Goal: Book appointment/travel/reservation

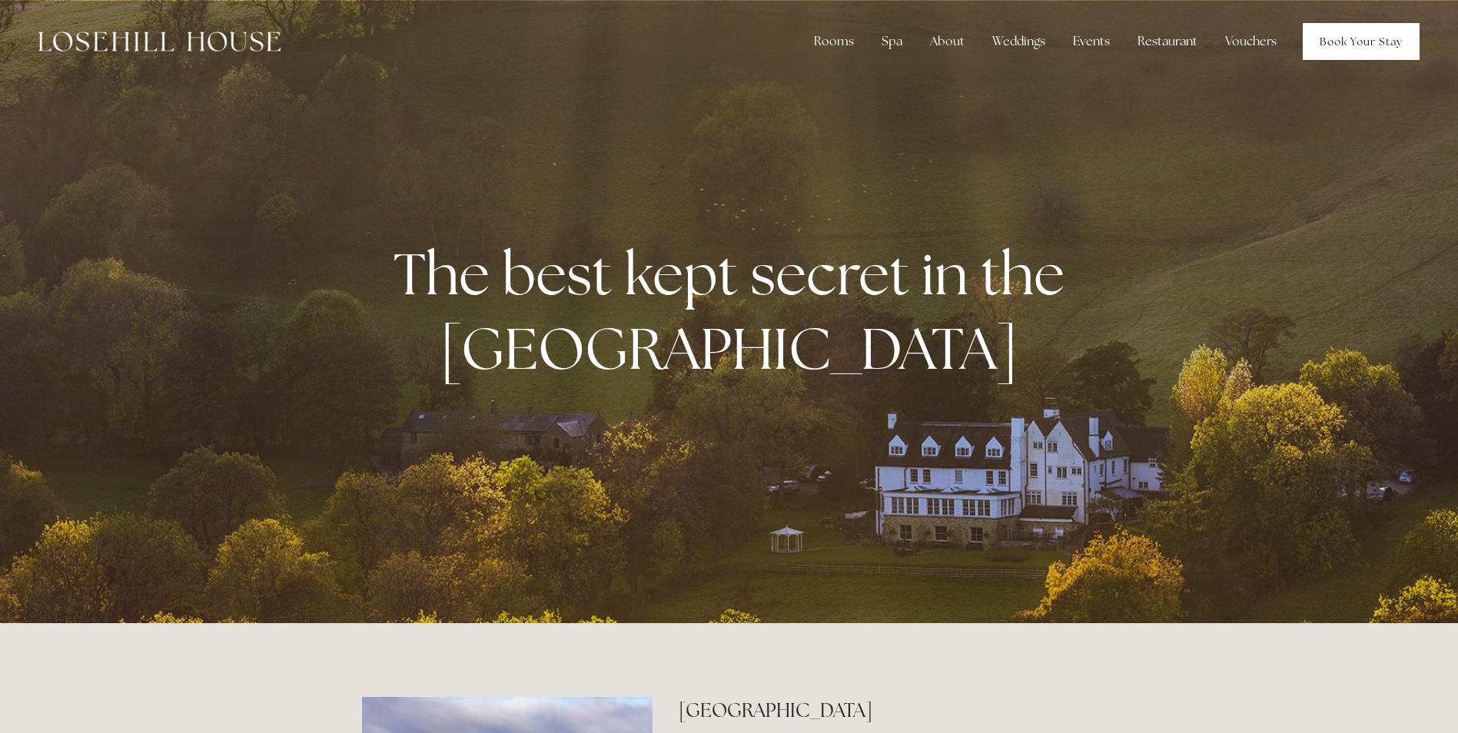
click at [1330, 39] on link "Book Your Stay" at bounding box center [1360, 41] width 117 height 37
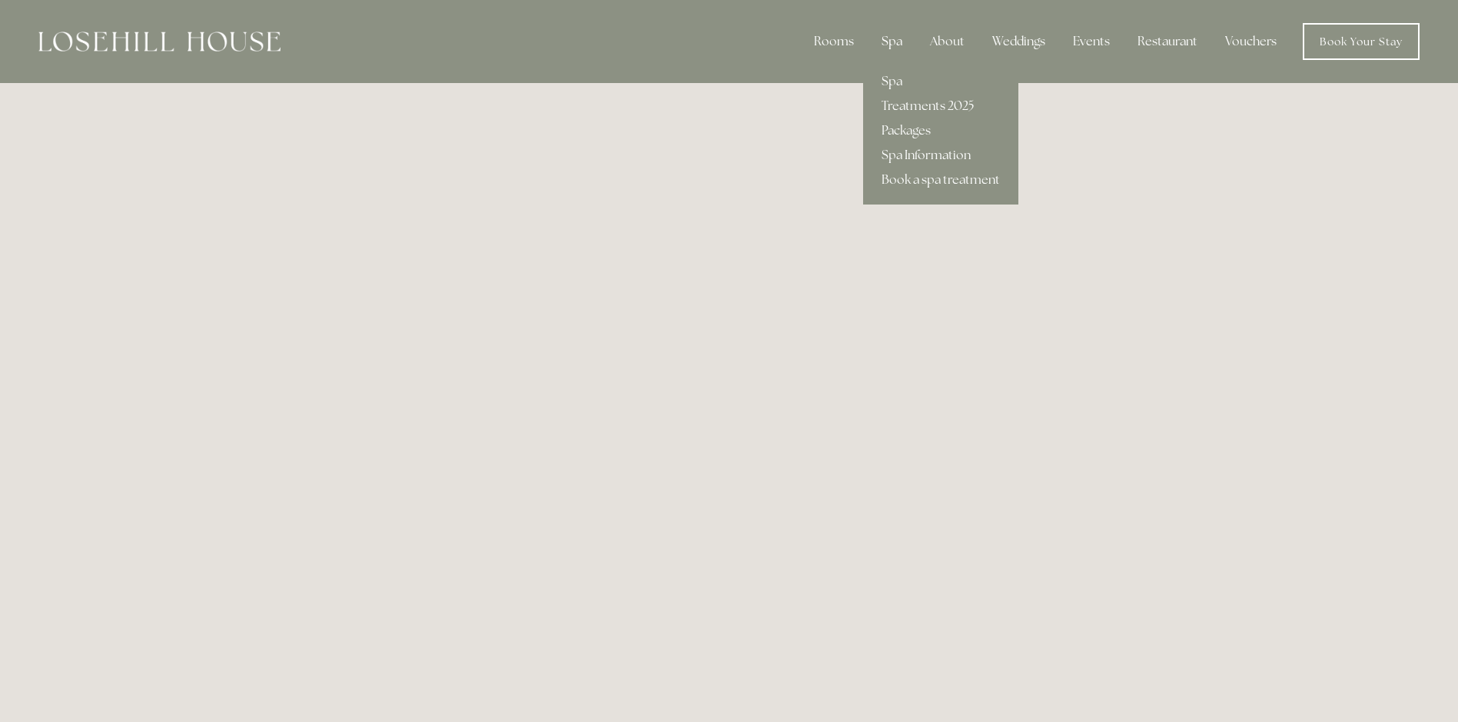
click at [885, 39] on div "Spa" at bounding box center [891, 41] width 45 height 31
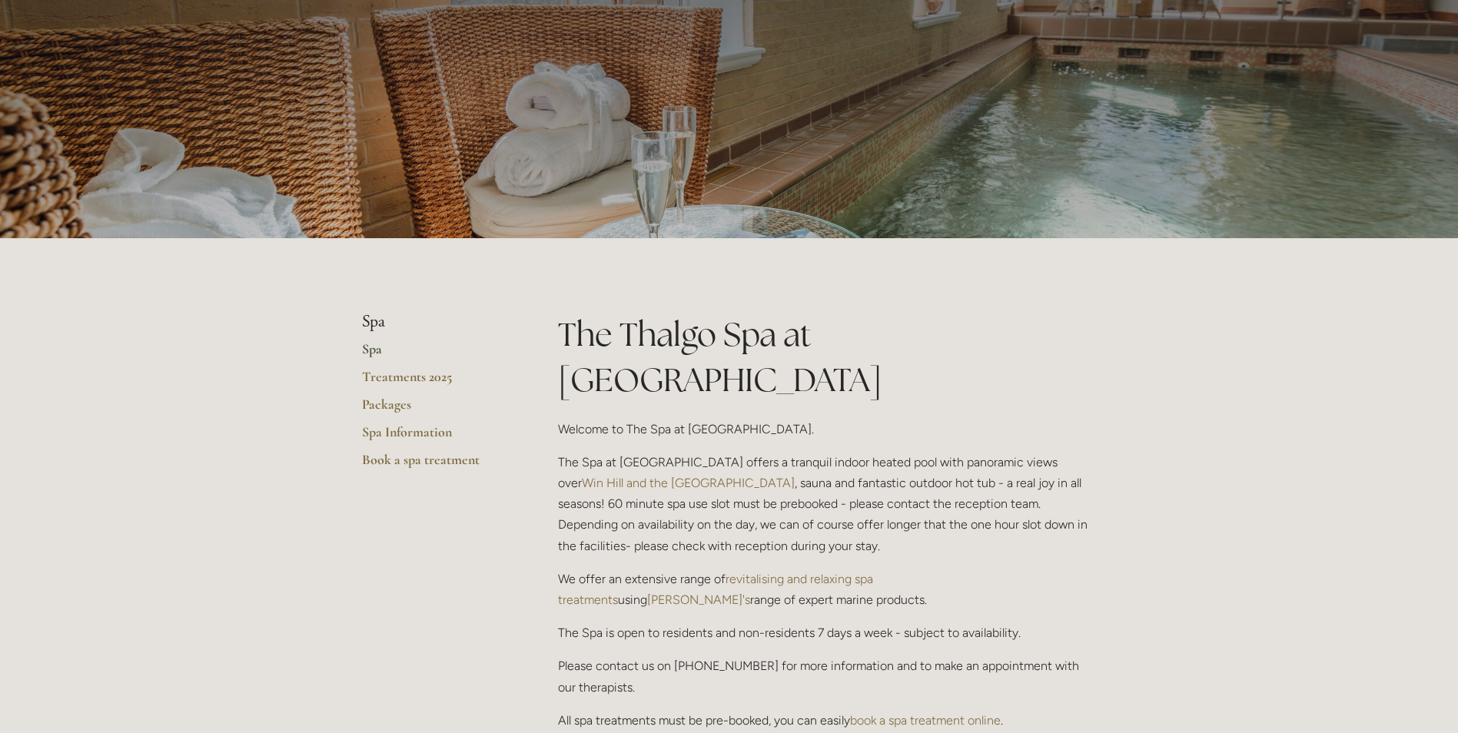
scroll to position [231, 0]
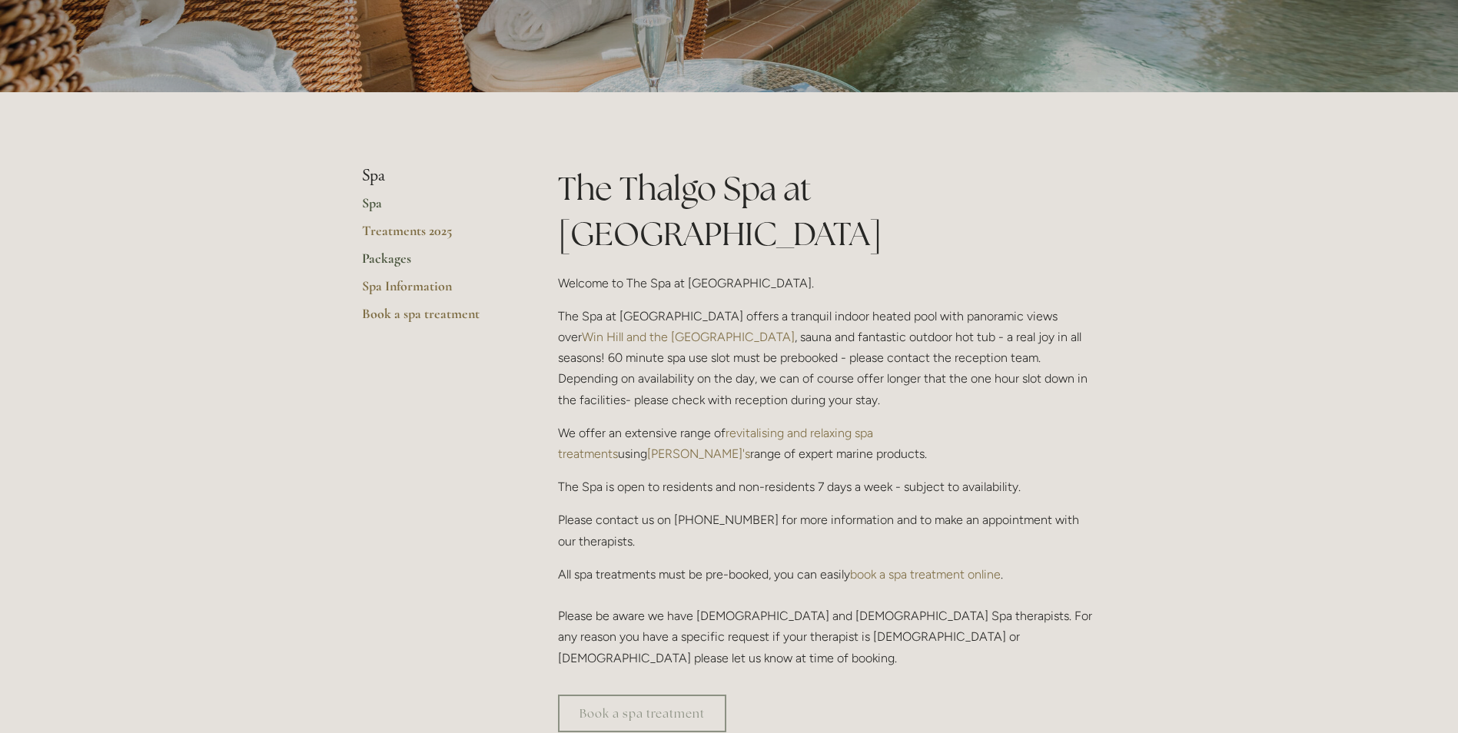
click at [393, 269] on link "Packages" at bounding box center [435, 264] width 147 height 28
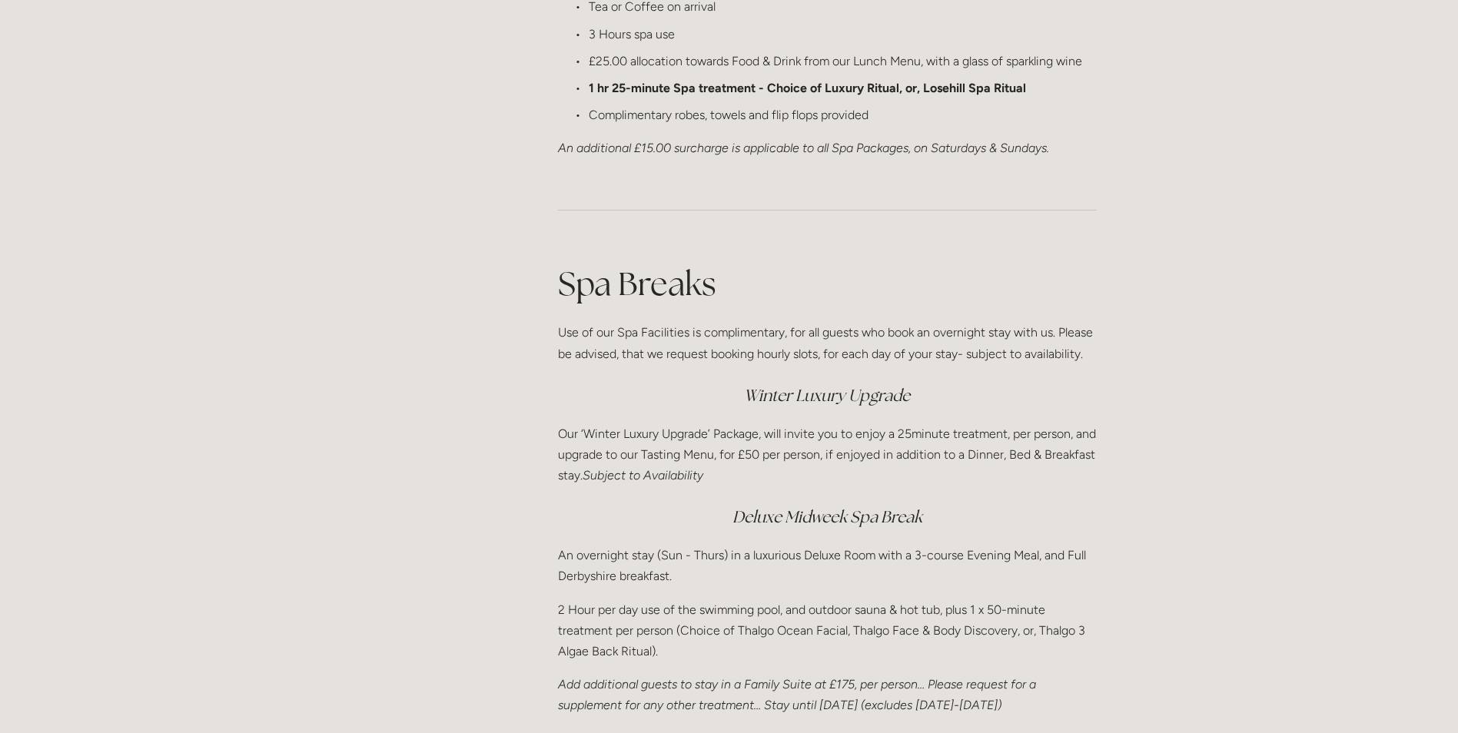
scroll to position [1844, 0]
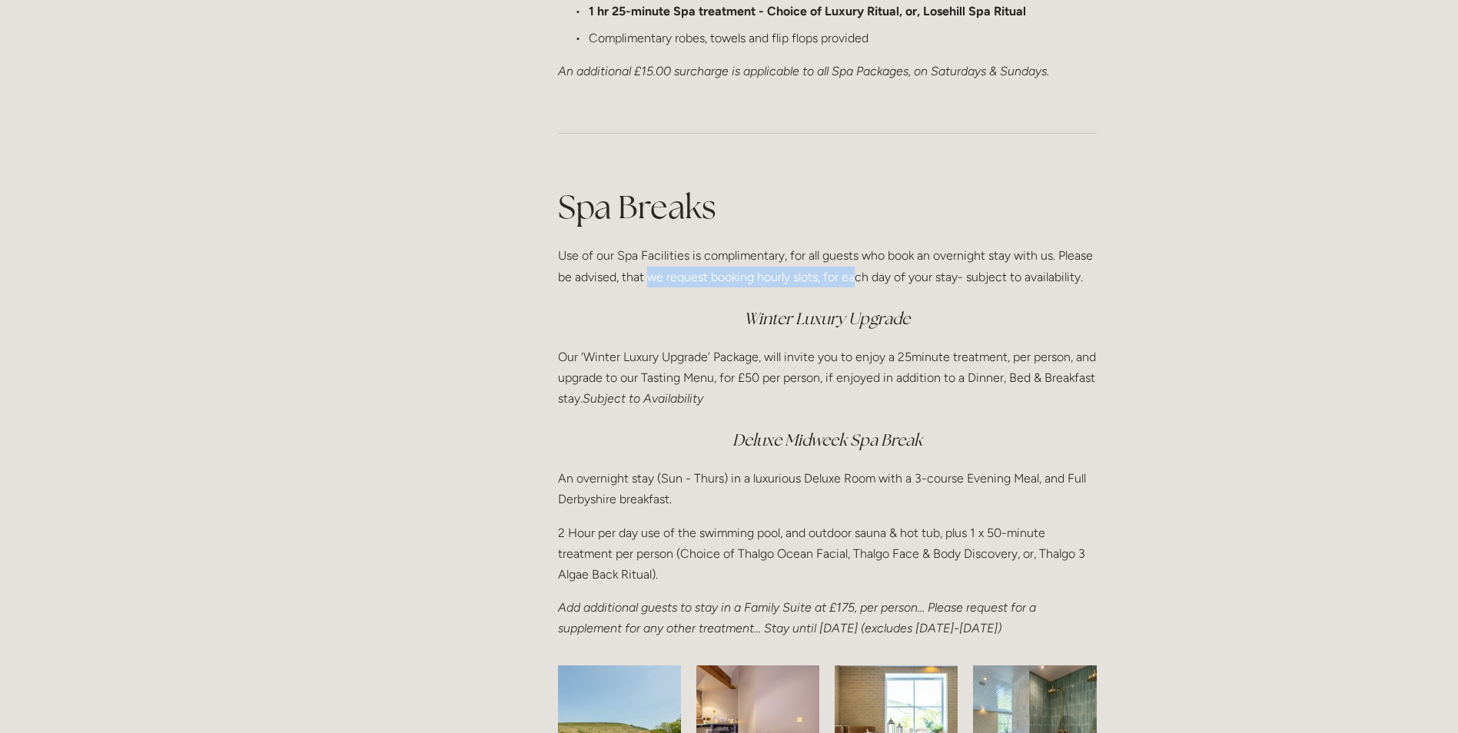
drag, startPoint x: 648, startPoint y: 274, endPoint x: 854, endPoint y: 284, distance: 206.9
click at [854, 284] on p "Use of our Spa Facilities is complimentary, for all guests who book an overnigh…" at bounding box center [827, 265] width 539 height 41
drag, startPoint x: 854, startPoint y: 284, endPoint x: 931, endPoint y: 275, distance: 77.3
click at [931, 275] on p "Use of our Spa Facilities is complimentary, for all guests who book an overnigh…" at bounding box center [827, 265] width 539 height 41
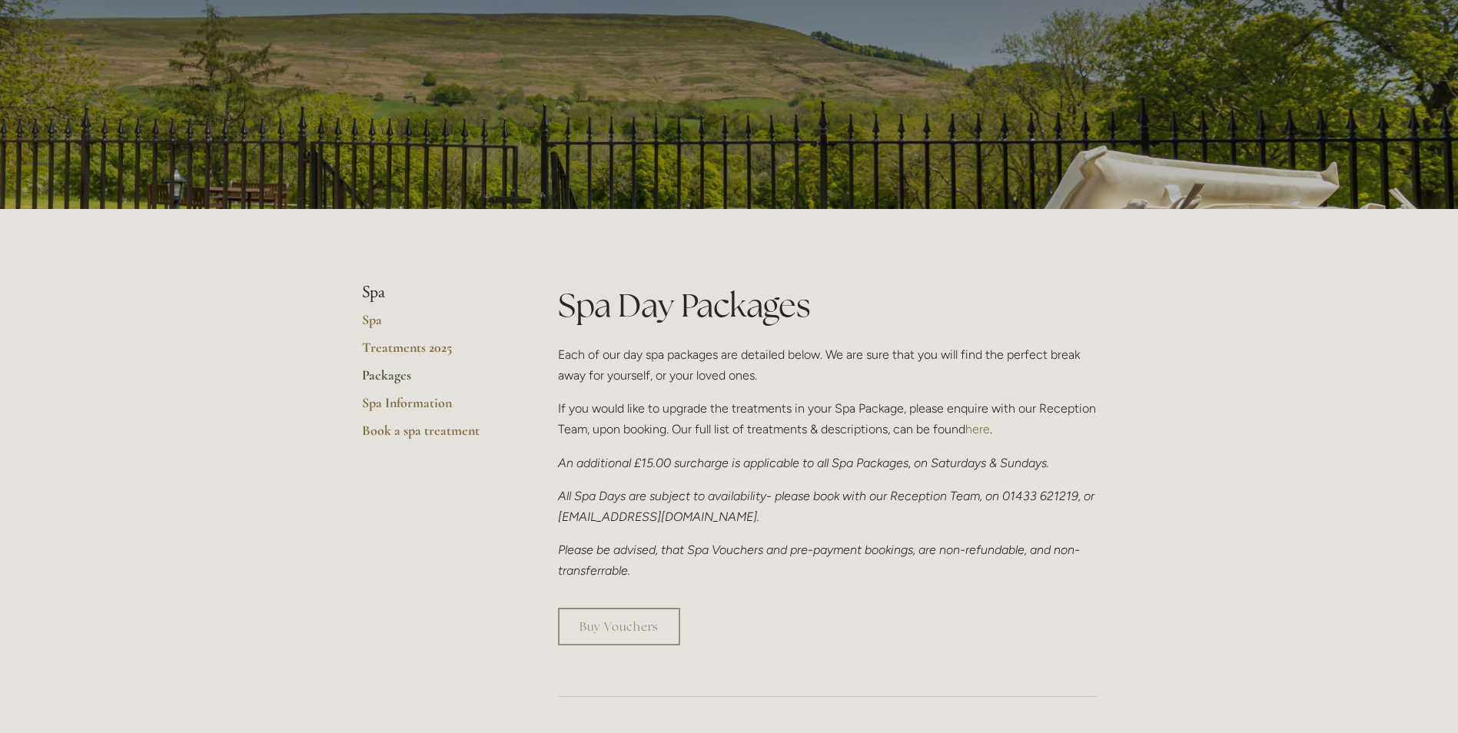
scroll to position [0, 0]
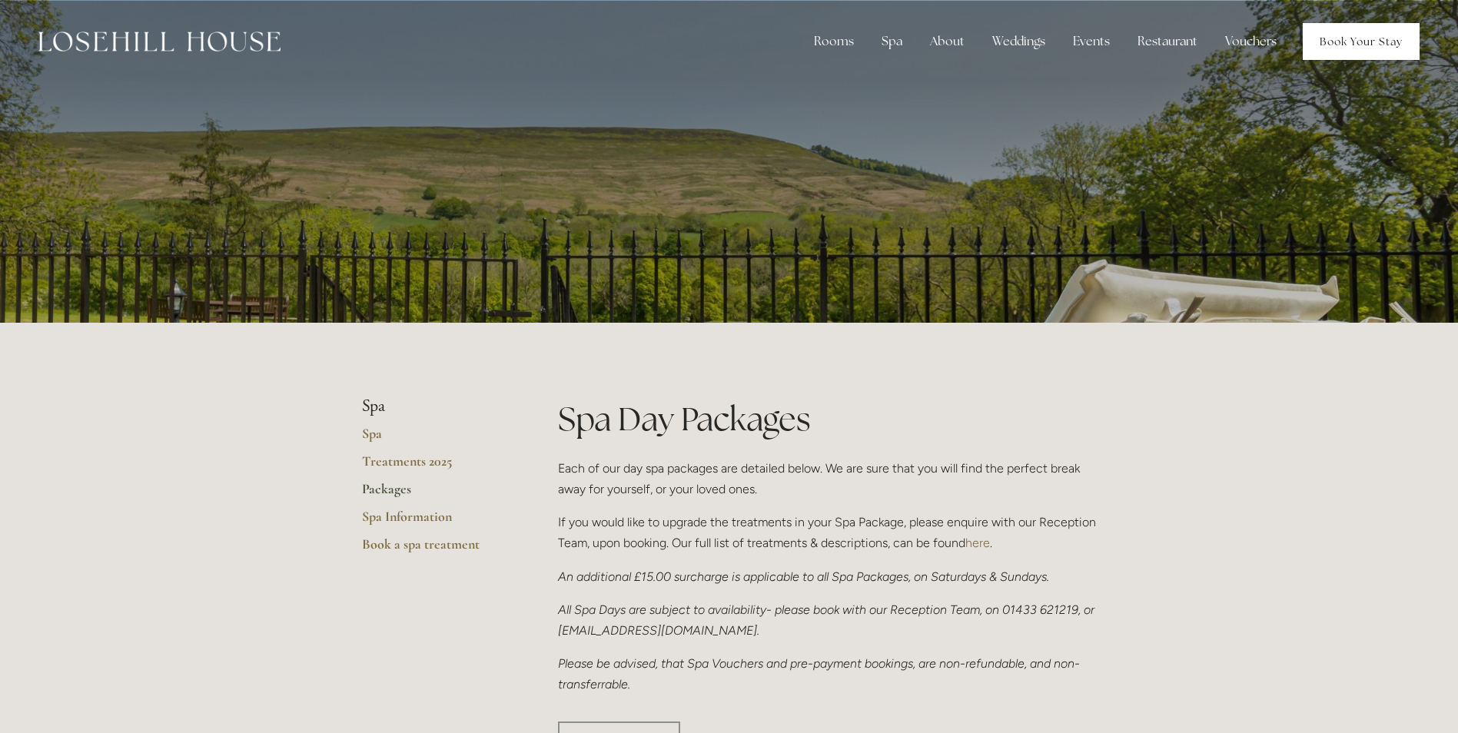
click at [1329, 31] on link "Book Your Stay" at bounding box center [1360, 41] width 117 height 37
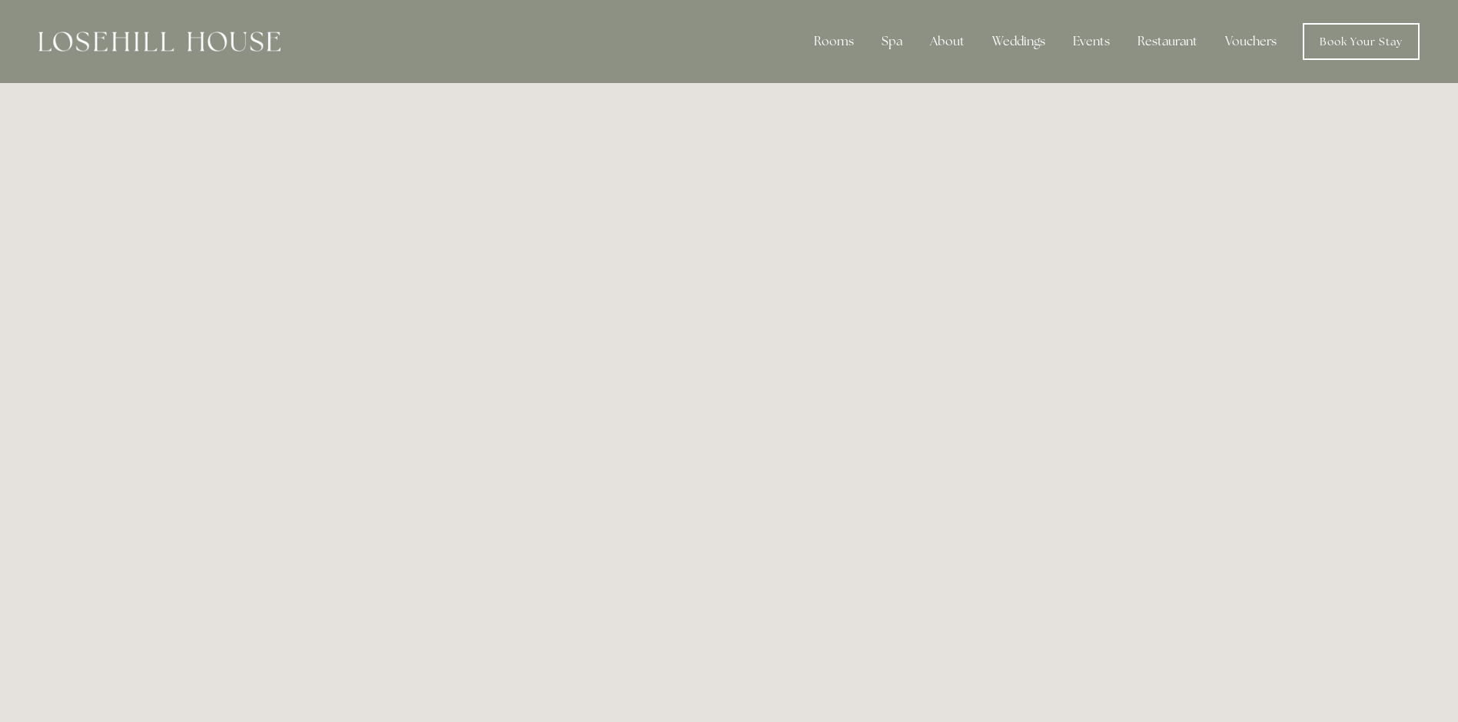
scroll to position [384, 0]
